Goal: Task Accomplishment & Management: Complete application form

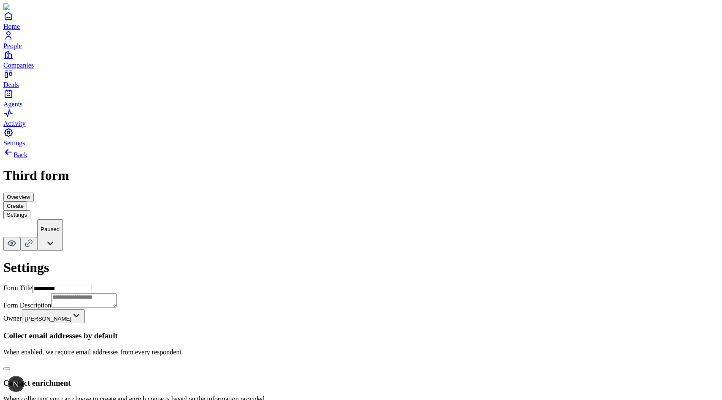
scroll to position [177, 0]
click at [14, 147] on icon at bounding box center [8, 152] width 10 height 10
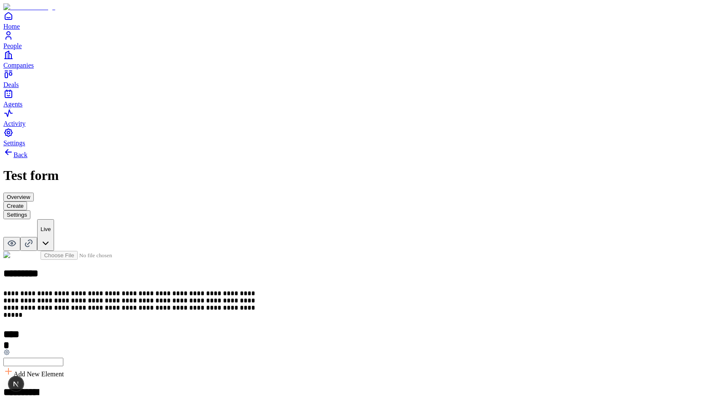
click at [30, 210] on button "Settings" at bounding box center [16, 214] width 27 height 9
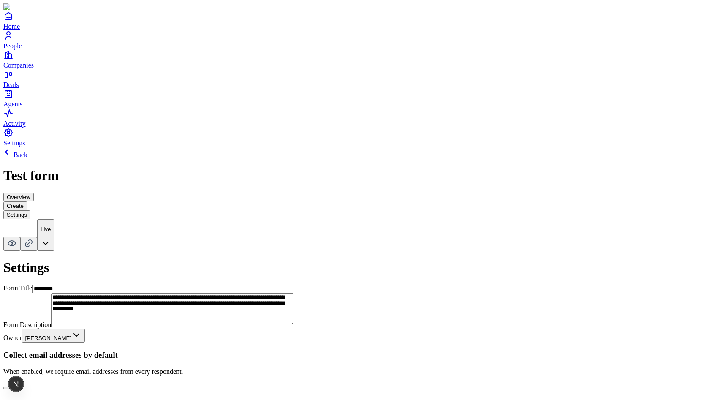
scroll to position [96, 0]
click at [10, 387] on button "button" at bounding box center [6, 388] width 7 height 3
click at [27, 201] on button "Create" at bounding box center [15, 205] width 24 height 9
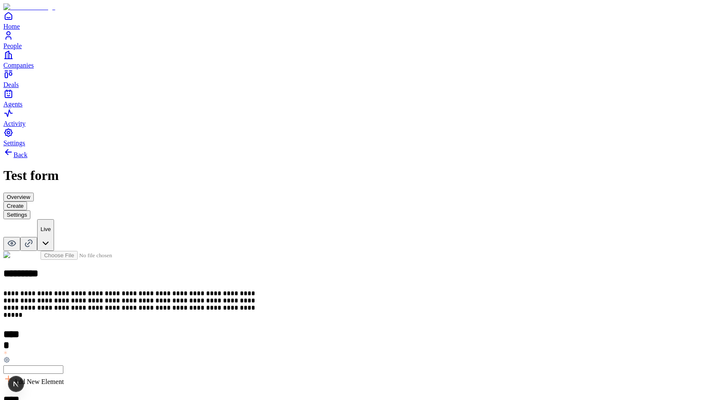
click at [30, 210] on button "Settings" at bounding box center [16, 214] width 27 height 9
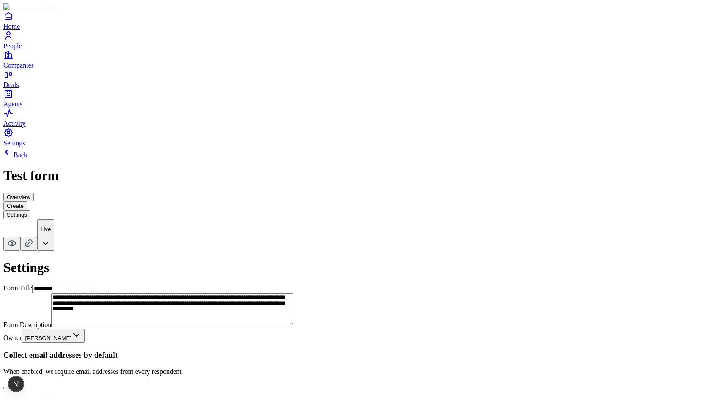
click at [371, 193] on div "Overview Create Settings" at bounding box center [360, 206] width 715 height 27
click at [27, 151] on link "Back" at bounding box center [15, 154] width 24 height 7
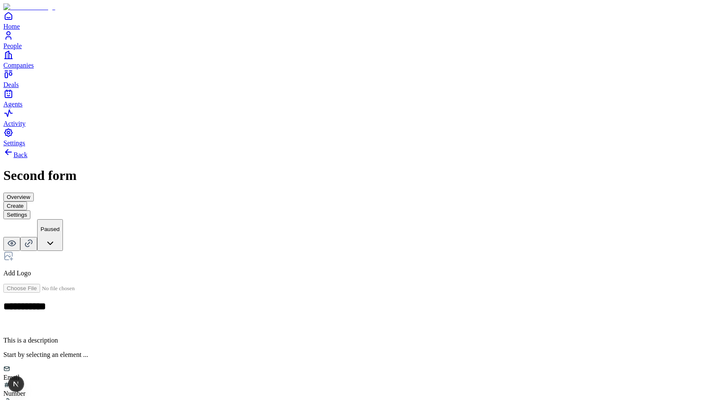
click at [686, 27] on html "**********" at bounding box center [361, 272] width 722 height 544
click at [30, 210] on button "Settings" at bounding box center [16, 214] width 27 height 9
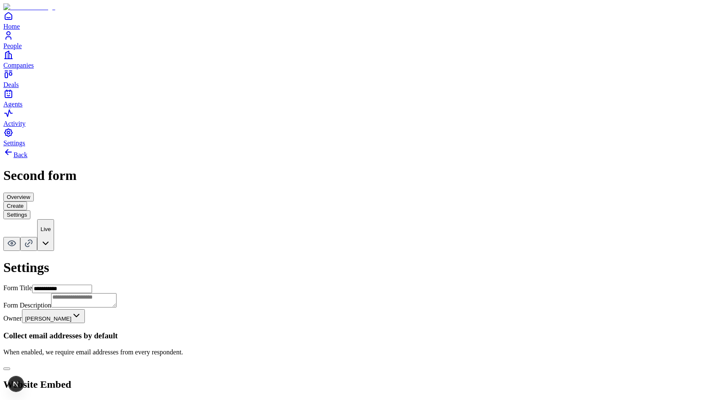
scroll to position [85, 0]
click at [10, 367] on button "button" at bounding box center [6, 368] width 7 height 3
click at [27, 201] on button "Create" at bounding box center [15, 205] width 24 height 9
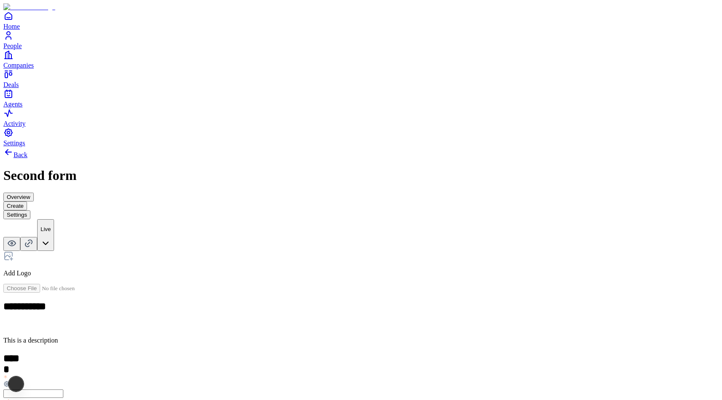
click at [22, 353] on h2 "*****" at bounding box center [12, 359] width 19 height 12
click at [258, 301] on h2 "**********" at bounding box center [130, 308] width 255 height 14
click at [30, 210] on button "Settings" at bounding box center [16, 214] width 27 height 9
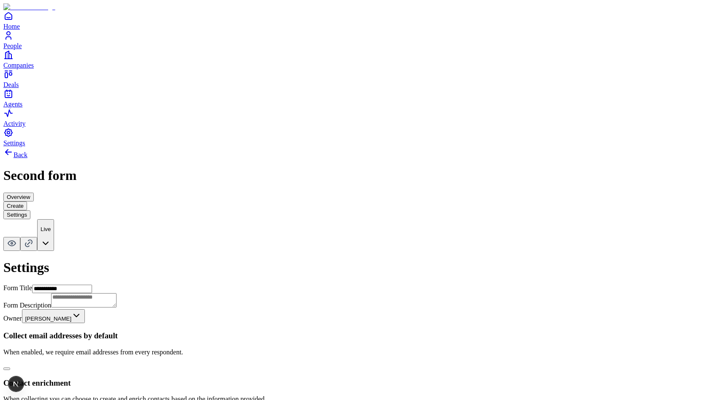
click at [34, 193] on button "Overview" at bounding box center [18, 197] width 30 height 9
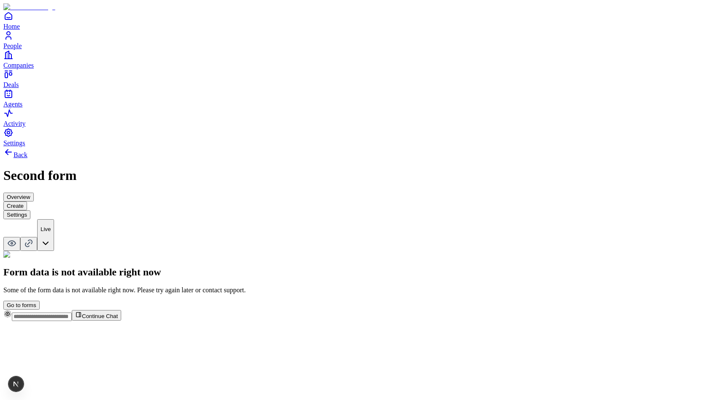
click at [27, 201] on button "Create" at bounding box center [15, 205] width 24 height 9
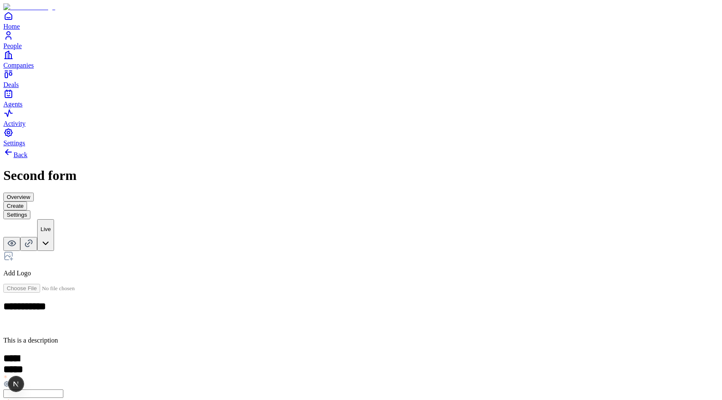
click at [34, 193] on button "Overview" at bounding box center [18, 197] width 30 height 9
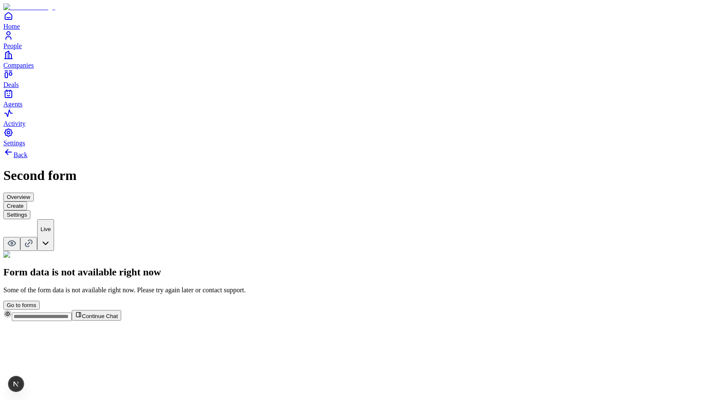
click at [27, 201] on button "Create" at bounding box center [15, 205] width 24 height 9
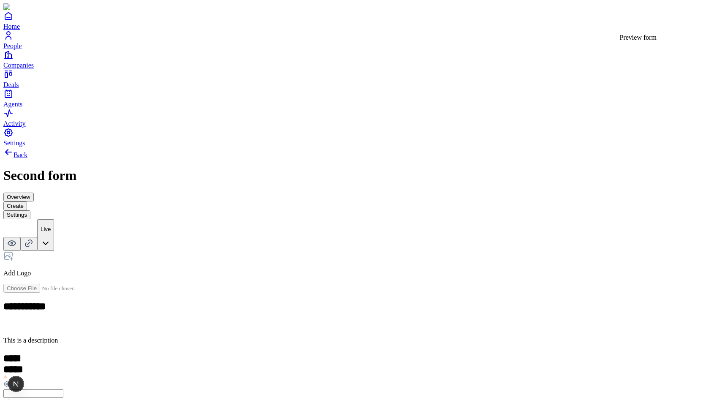
click at [17, 238] on icon at bounding box center [12, 243] width 10 height 10
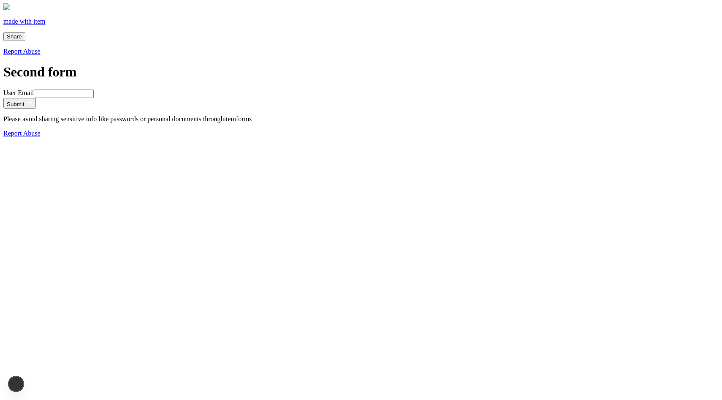
click at [94, 98] on input "User Email" at bounding box center [64, 94] width 60 height 8
type input "**********"
click at [36, 109] on button "Submit" at bounding box center [19, 103] width 33 height 11
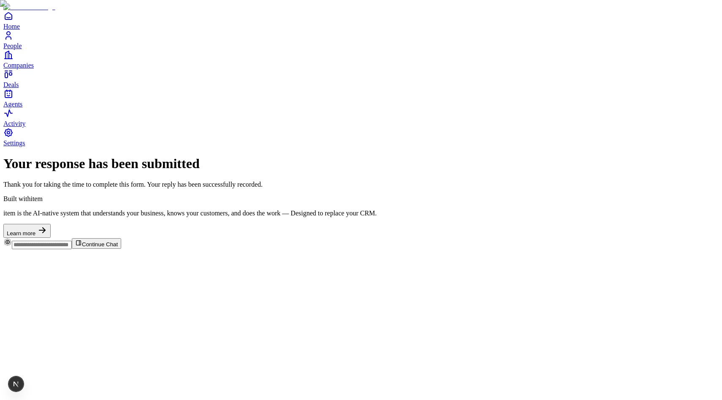
click at [10, 35] on icon "People" at bounding box center [8, 33] width 3 height 3
click at [21, 49] on link "People" at bounding box center [360, 39] width 715 height 19
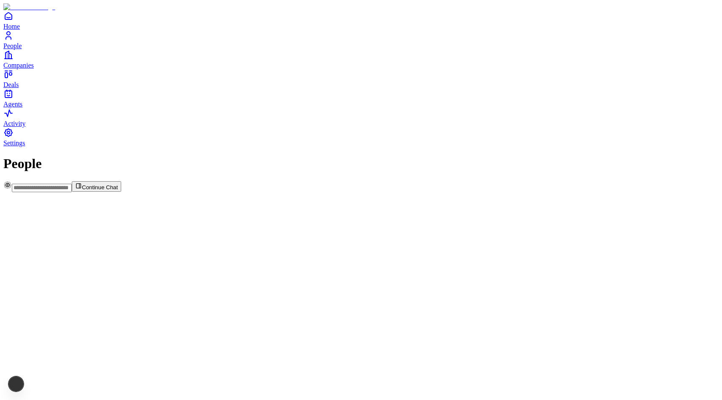
click at [22, 49] on span "People" at bounding box center [12, 45] width 19 height 7
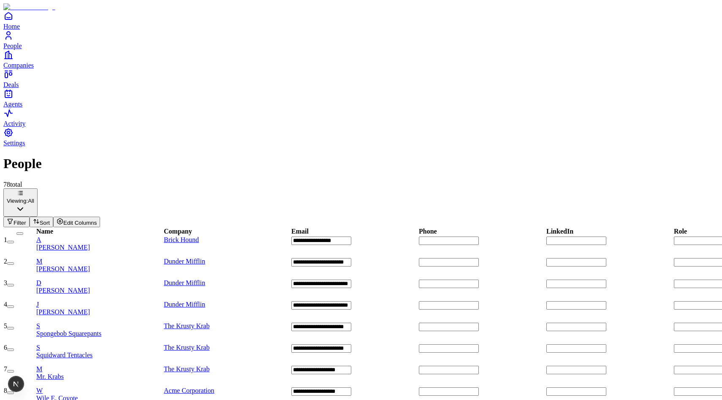
click at [26, 220] on span "Filter" at bounding box center [20, 223] width 13 height 6
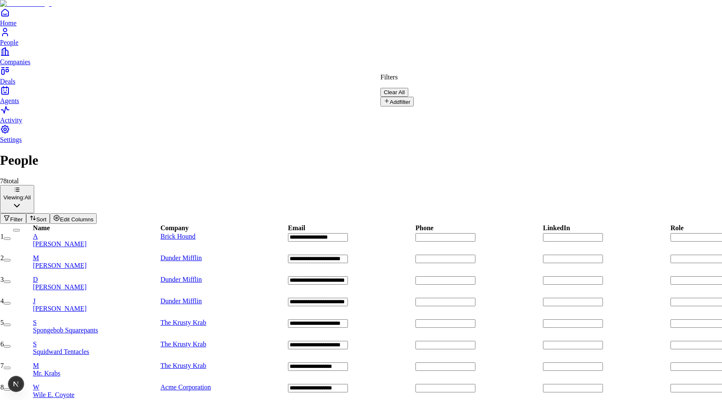
click at [407, 105] on button "Add filter" at bounding box center [396, 102] width 33 height 10
click at [413, 99] on button "Name" at bounding box center [396, 104] width 32 height 14
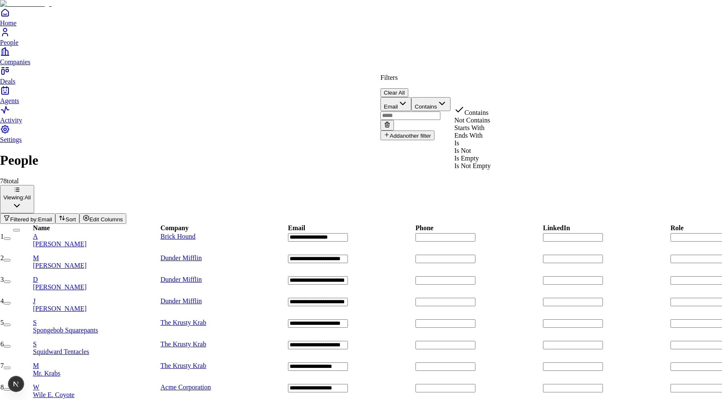
click at [451, 102] on button "Contains" at bounding box center [430, 104] width 39 height 14
click at [440, 111] on input "text" at bounding box center [410, 115] width 60 height 8
type input "***"
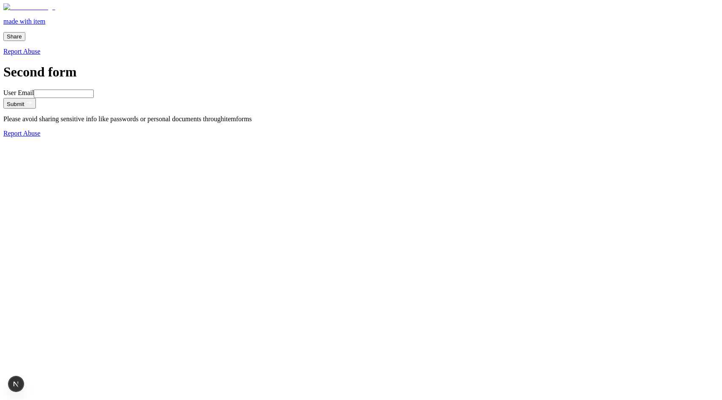
click at [94, 98] on input "User Email" at bounding box center [64, 94] width 60 height 8
type input "**********"
click at [33, 106] on icon "submit" at bounding box center [29, 102] width 7 height 7
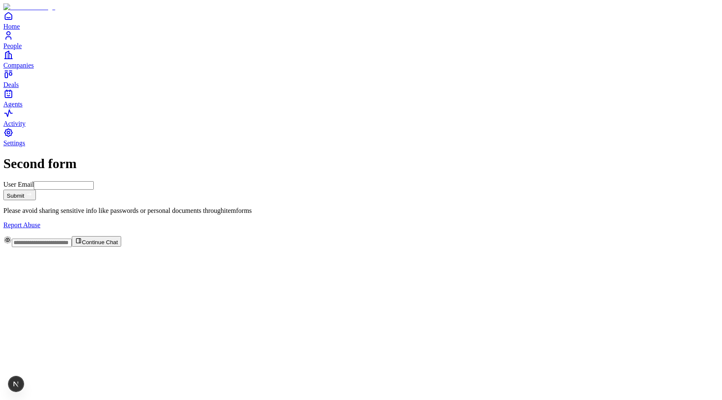
click at [94, 181] on input "User Email" at bounding box center [64, 185] width 60 height 8
type input "**********"
click at [36, 190] on button "Submit" at bounding box center [19, 195] width 33 height 11
click at [94, 181] on input "User Email" at bounding box center [64, 185] width 60 height 8
type input "**********"
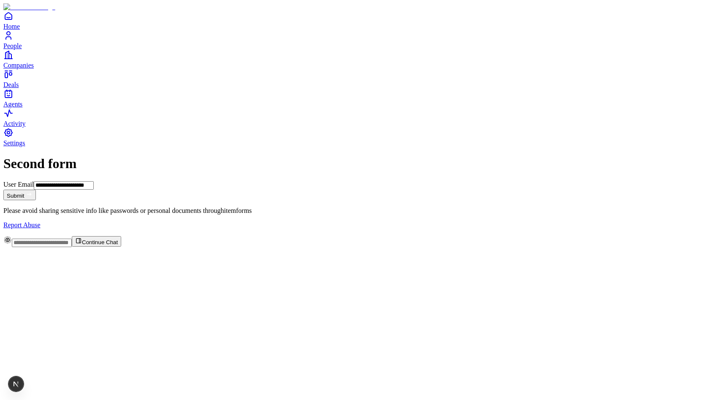
click at [36, 190] on button "Submit" at bounding box center [19, 195] width 33 height 11
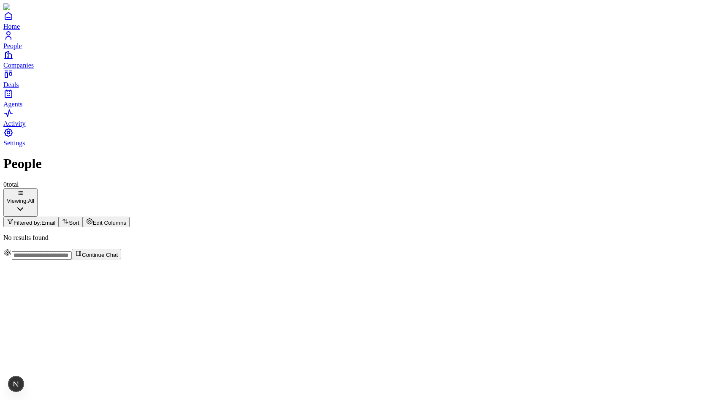
click at [592, 188] on div "Viewing: All Filtered by: Email Sort Edit Columns" at bounding box center [360, 207] width 715 height 39
click at [59, 217] on button "Filtered by: Email" at bounding box center [30, 222] width 55 height 11
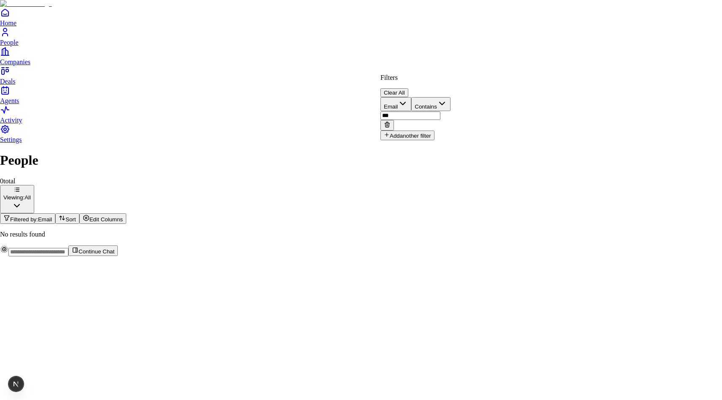
click at [394, 120] on button at bounding box center [387, 125] width 14 height 11
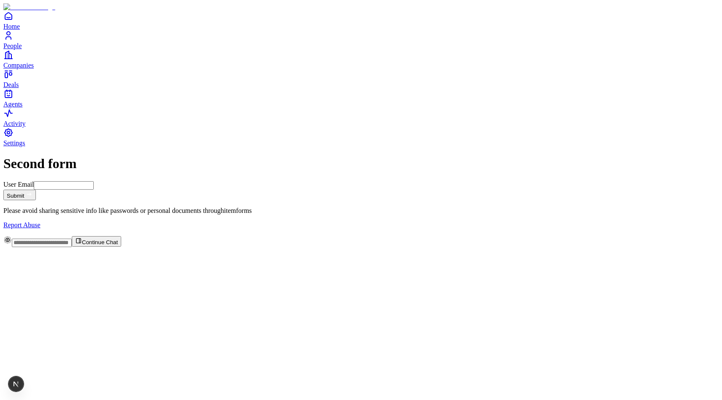
click at [94, 181] on input "User Email" at bounding box center [64, 185] width 60 height 8
type input "**********"
click at [33, 191] on icon "submit" at bounding box center [29, 194] width 7 height 7
click at [94, 181] on input "User Email" at bounding box center [64, 185] width 60 height 8
type input "**********"
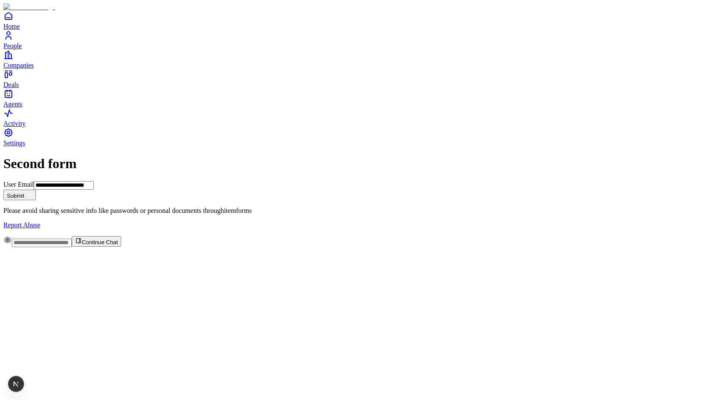
click at [36, 190] on button "Submit" at bounding box center [19, 195] width 33 height 11
click at [94, 181] on input "User Email" at bounding box center [64, 185] width 60 height 8
type input "**********"
click at [36, 190] on button "Submit" at bounding box center [19, 195] width 33 height 11
click at [94, 181] on input "User Email" at bounding box center [64, 185] width 60 height 8
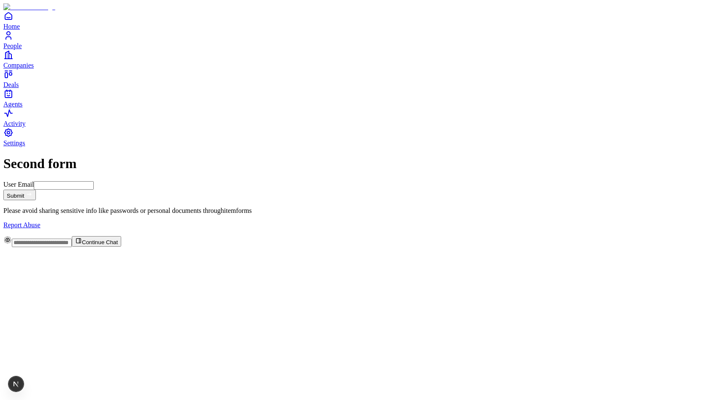
type input "**********"
click at [36, 190] on button "Submit" at bounding box center [19, 195] width 33 height 11
click at [94, 181] on input "User Email" at bounding box center [64, 185] width 60 height 8
type input "**********"
click at [33, 191] on icon "submit" at bounding box center [29, 194] width 7 height 7
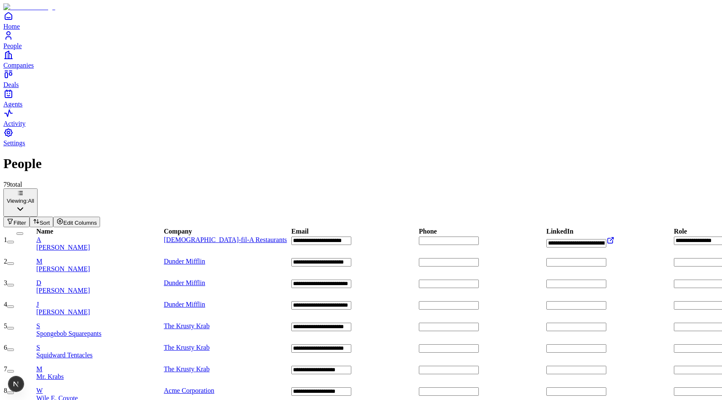
click at [615, 236] on icon at bounding box center [610, 240] width 8 height 8
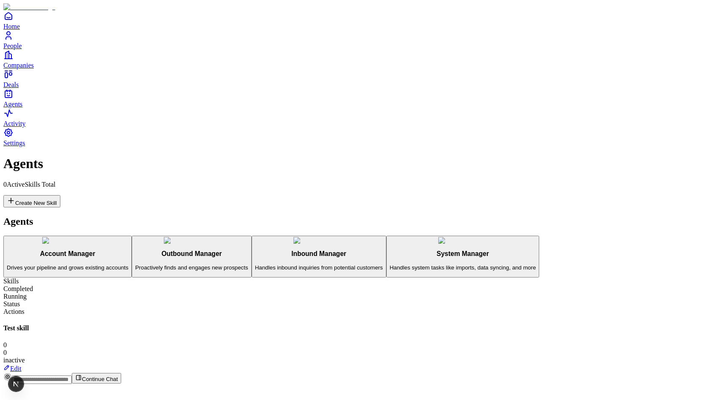
click at [22, 365] on link "Edit" at bounding box center [12, 368] width 18 height 7
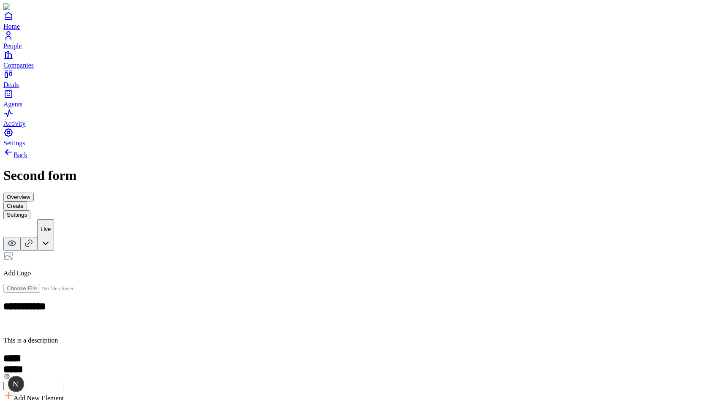
click at [30, 210] on button "Settings" at bounding box center [16, 214] width 27 height 9
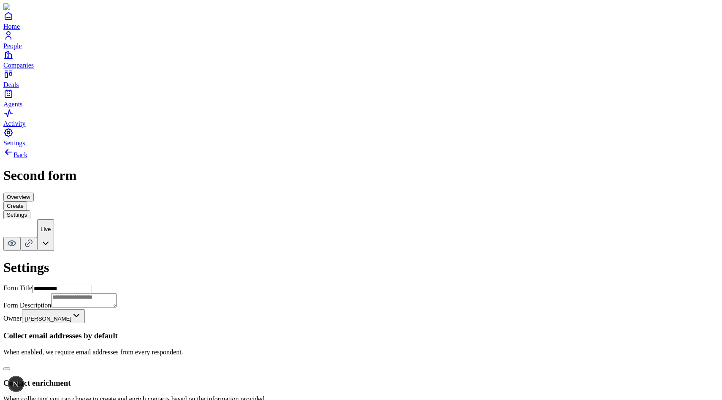
click at [27, 201] on button "Create" at bounding box center [15, 205] width 24 height 9
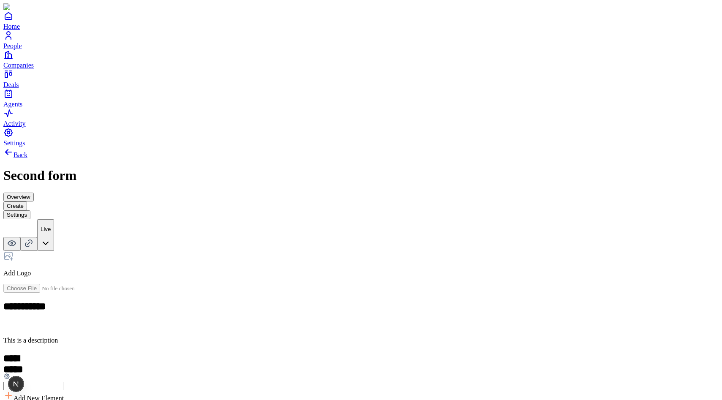
click at [27, 151] on link "Back" at bounding box center [15, 154] width 24 height 7
